Goal: Task Accomplishment & Management: Manage account settings

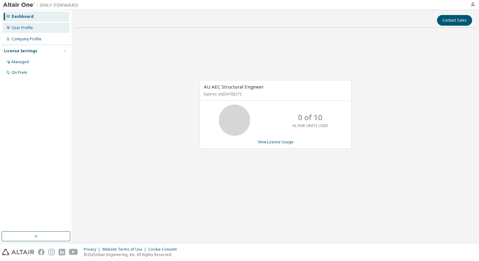
click at [20, 26] on div "User Profile" at bounding box center [22, 27] width 21 height 5
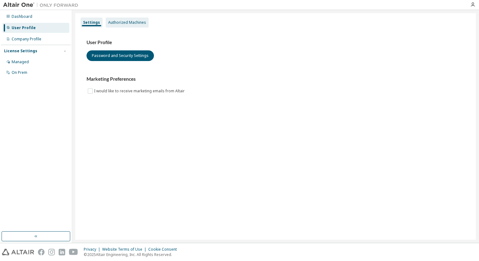
click at [120, 23] on div "Authorized Machines" at bounding box center [127, 22] width 38 height 5
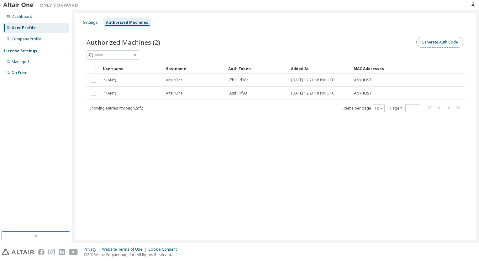
click at [440, 46] on button "Generate Auth Code" at bounding box center [439, 42] width 47 height 11
